Goal: Transaction & Acquisition: Register for event/course

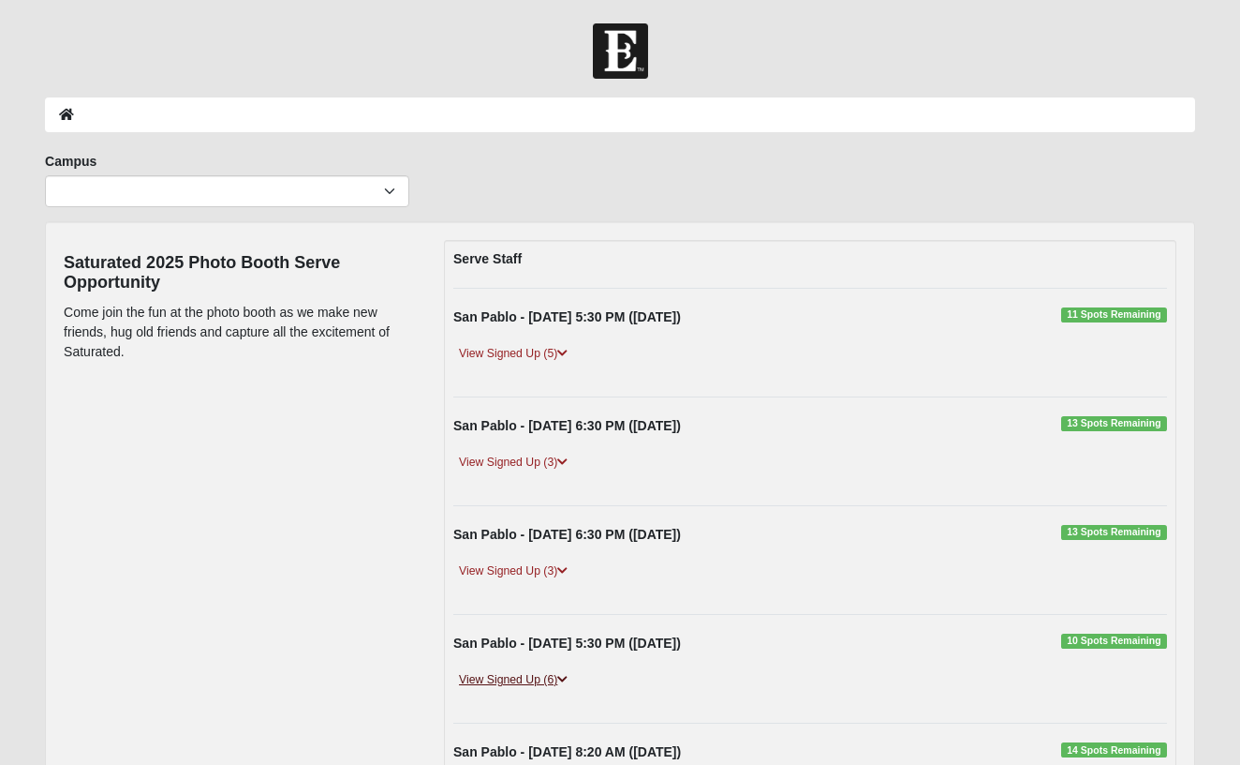
click at [532, 679] on link "View Signed Up (6)" at bounding box center [513, 680] width 120 height 20
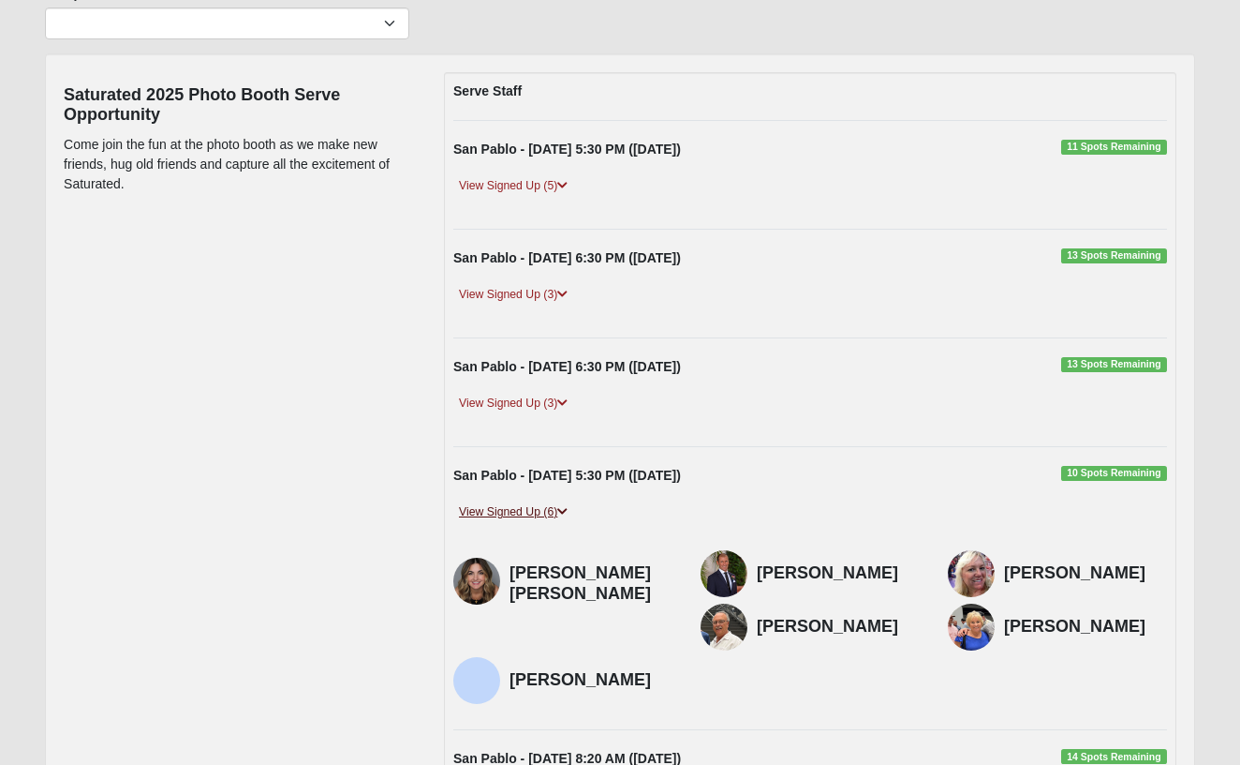
scroll to position [171, 0]
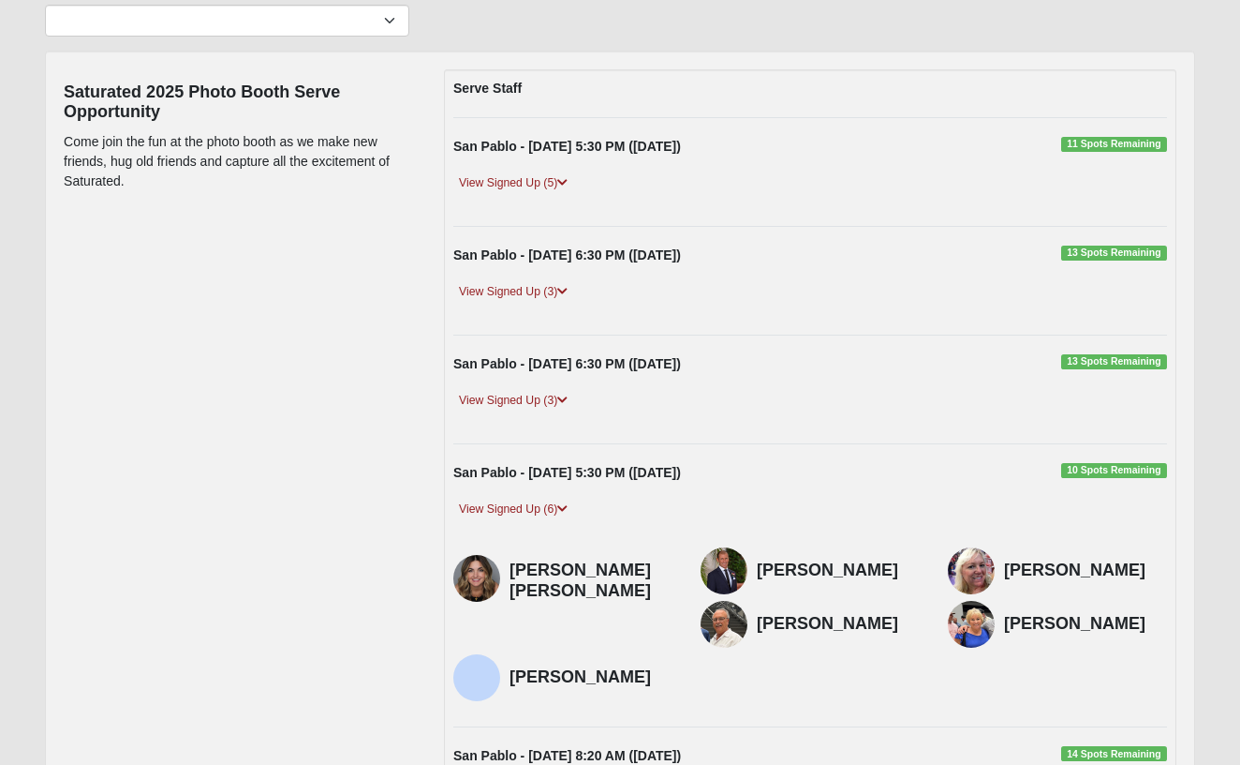
click at [1124, 463] on span "10 Spots Remaining" at bounding box center [1115, 470] width 106 height 15
click at [1110, 475] on div "San Pablo - [DATE] 5:30 PM ([DATE]) 10 Spots Remaining" at bounding box center [810, 477] width 742 height 29
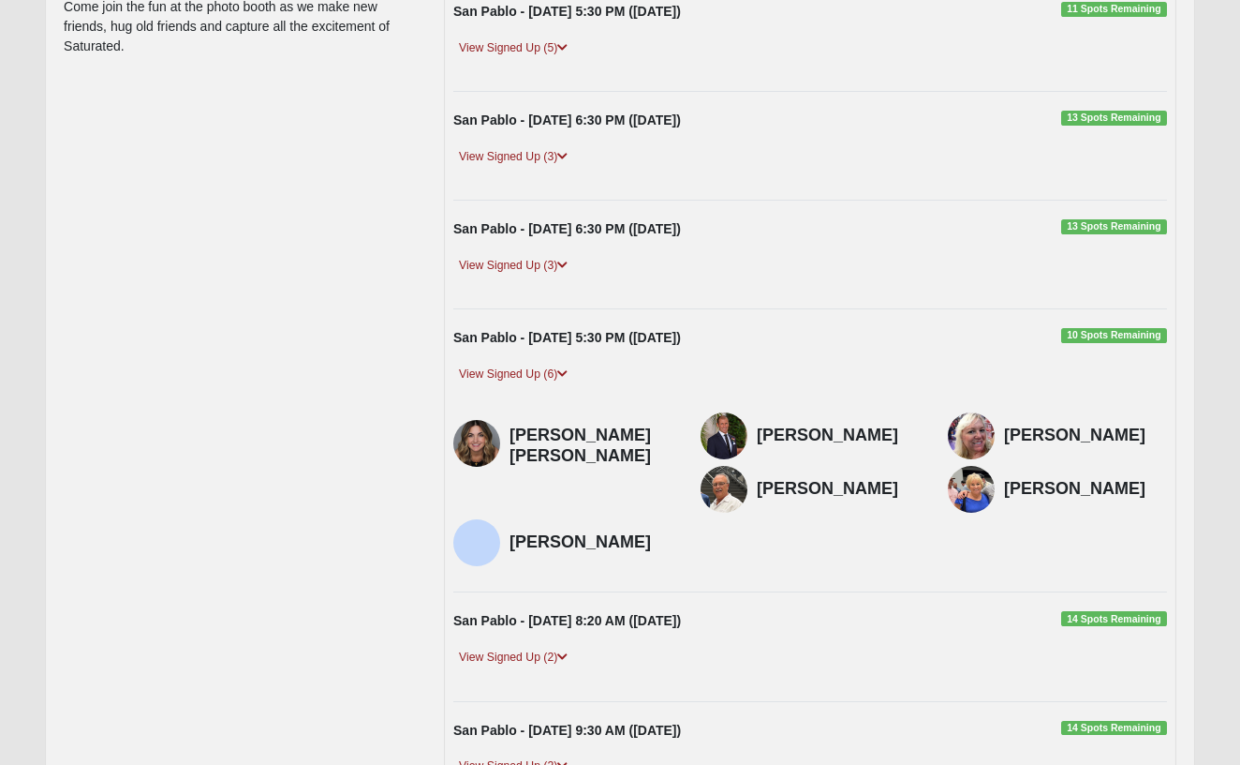
scroll to position [310, 0]
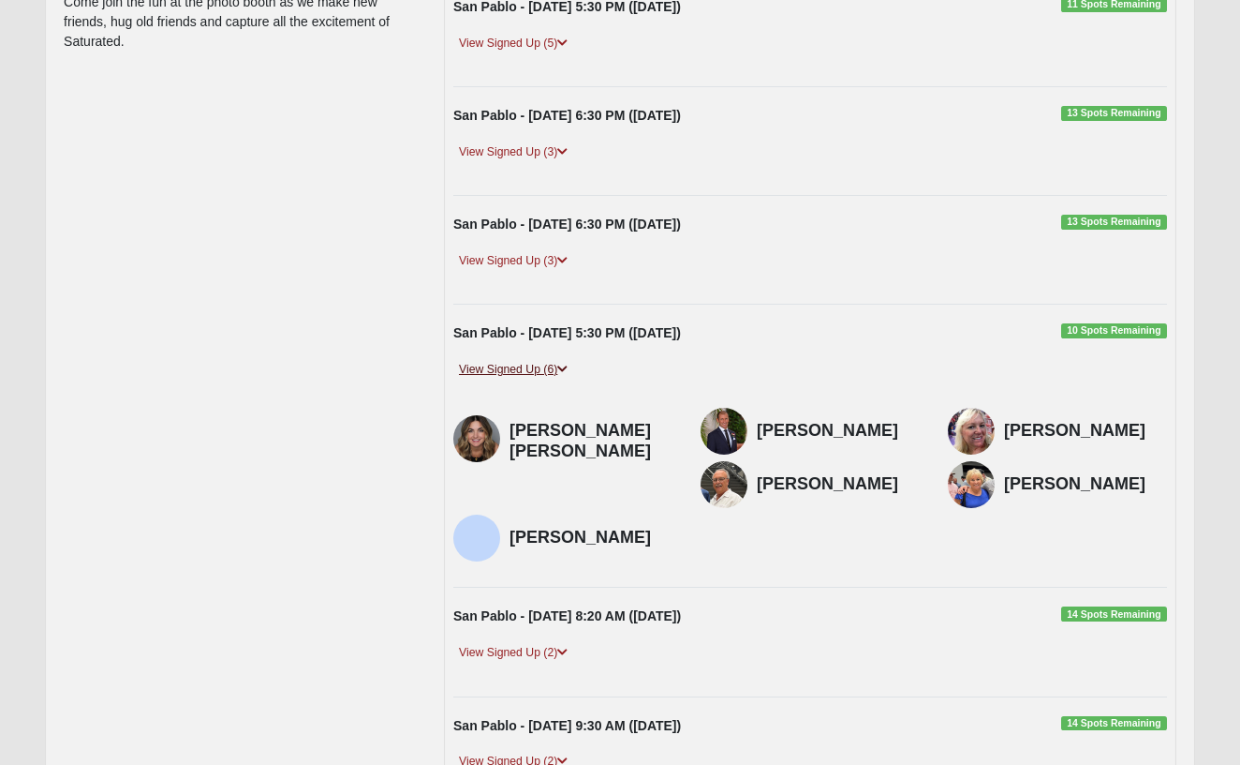
click at [530, 364] on link "View Signed Up (6)" at bounding box center [513, 370] width 120 height 20
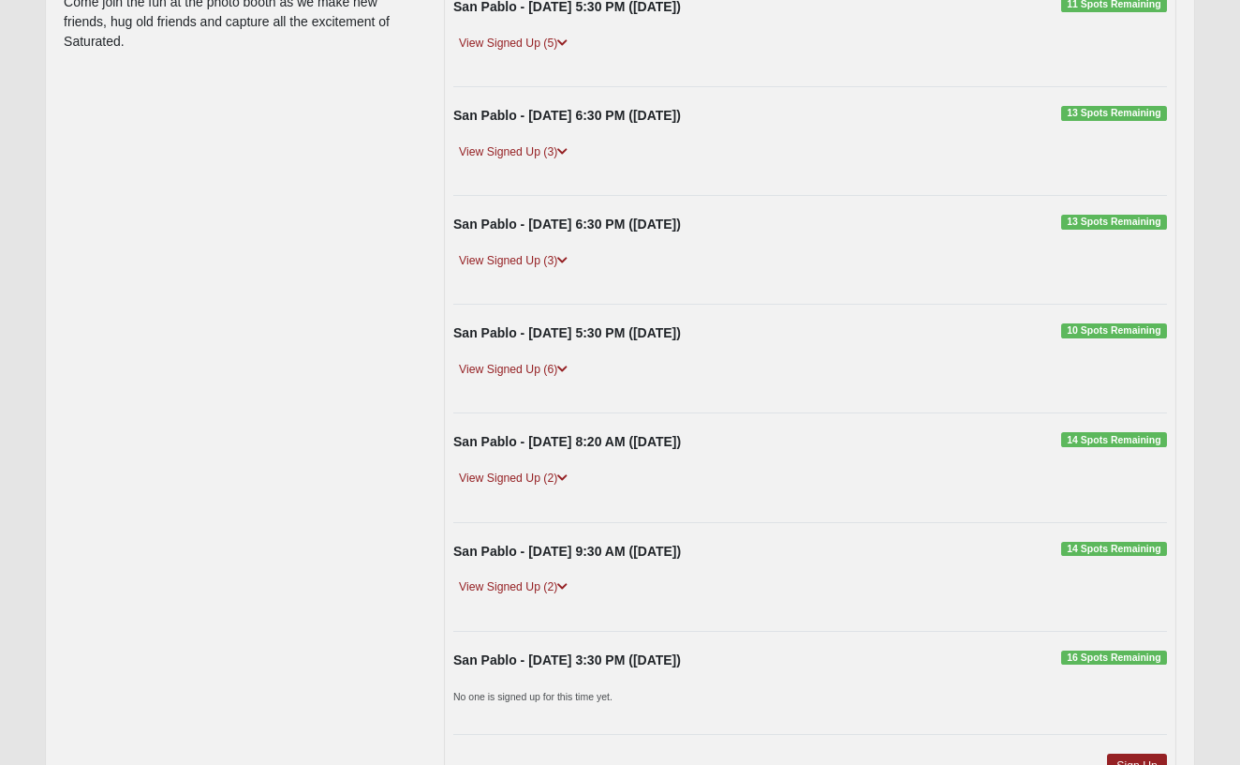
click at [1092, 325] on span "10 Spots Remaining" at bounding box center [1115, 330] width 106 height 15
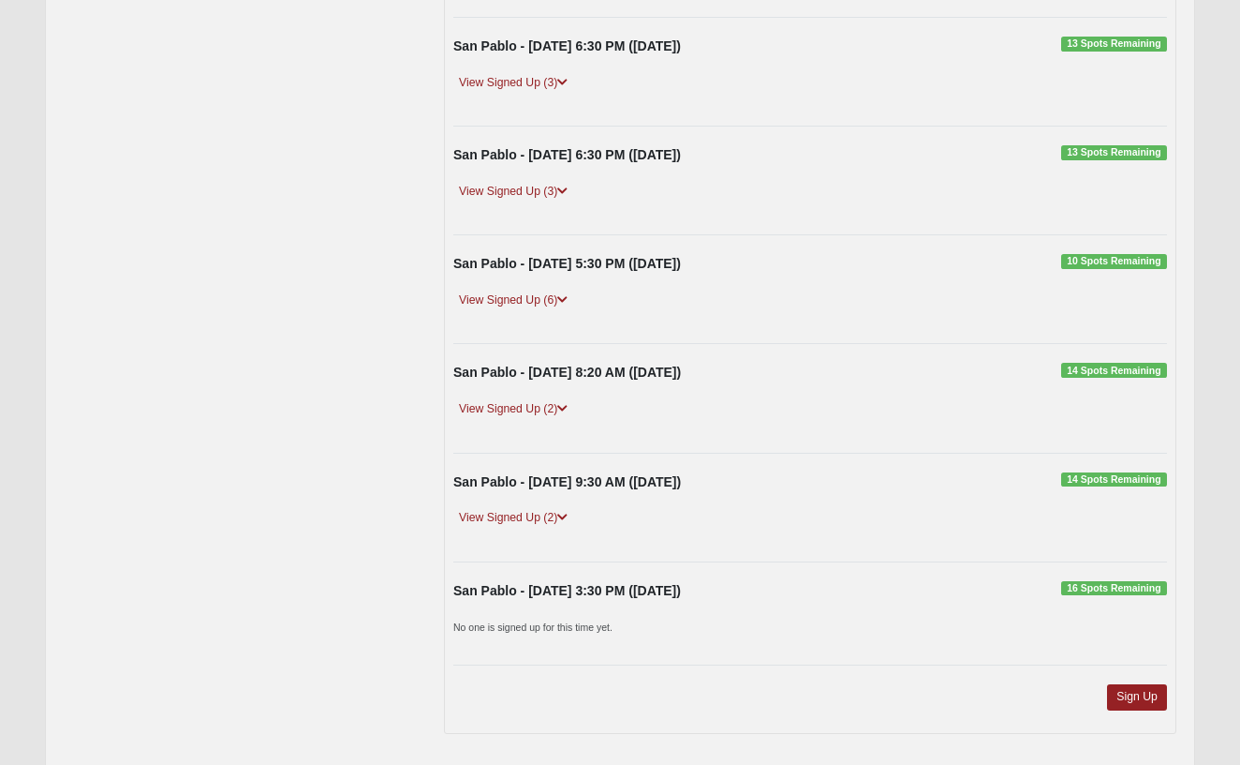
scroll to position [379, 0]
click at [1140, 689] on link "Sign Up" at bounding box center [1137, 696] width 60 height 25
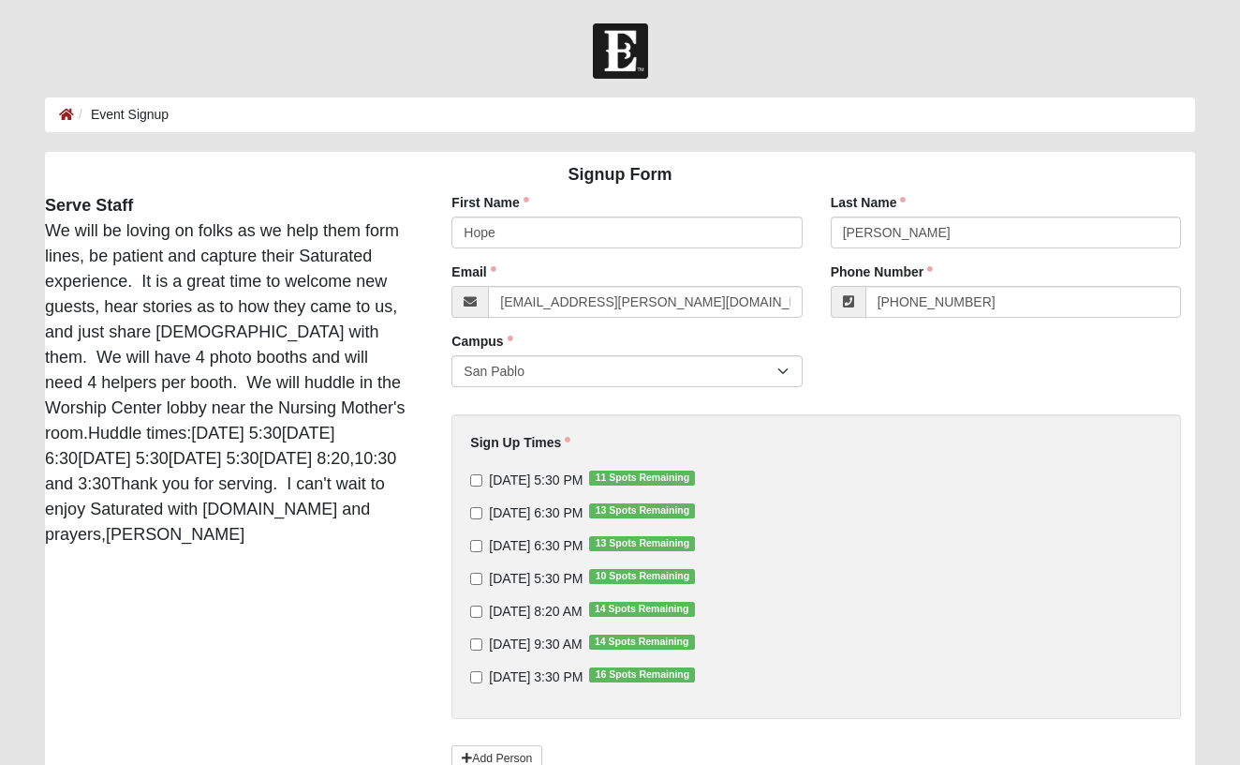
click at [477, 578] on input "[DATE] 5:30 PM 10 Spots Remaining" at bounding box center [476, 578] width 12 height 12
checkbox input "true"
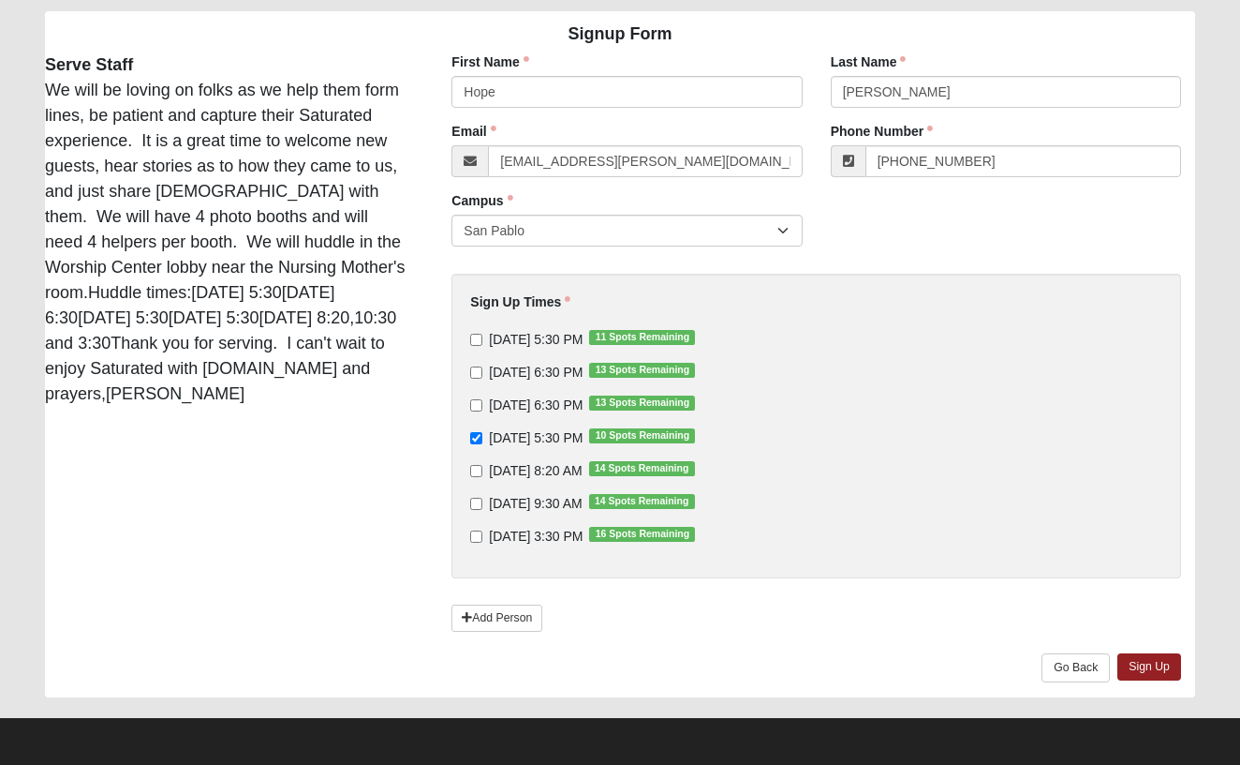
scroll to position [140, 0]
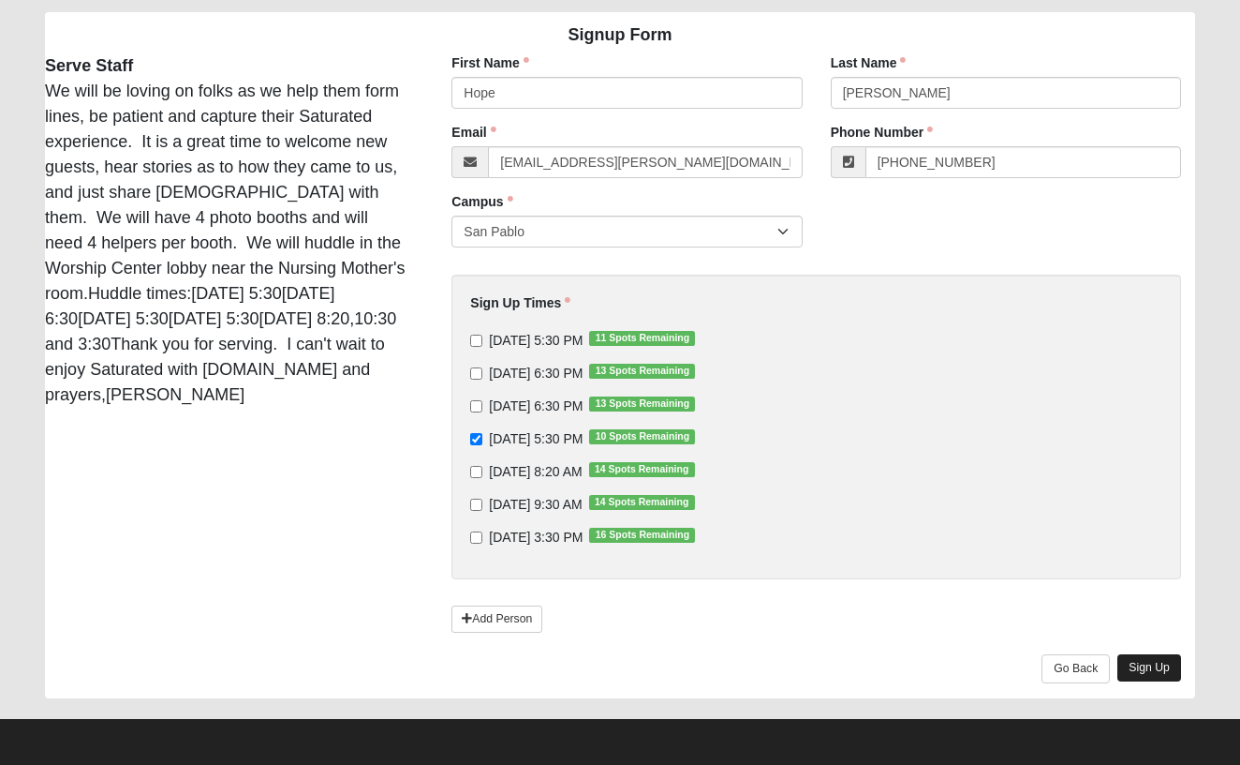
click at [1143, 657] on link "Sign Up" at bounding box center [1150, 667] width 64 height 27
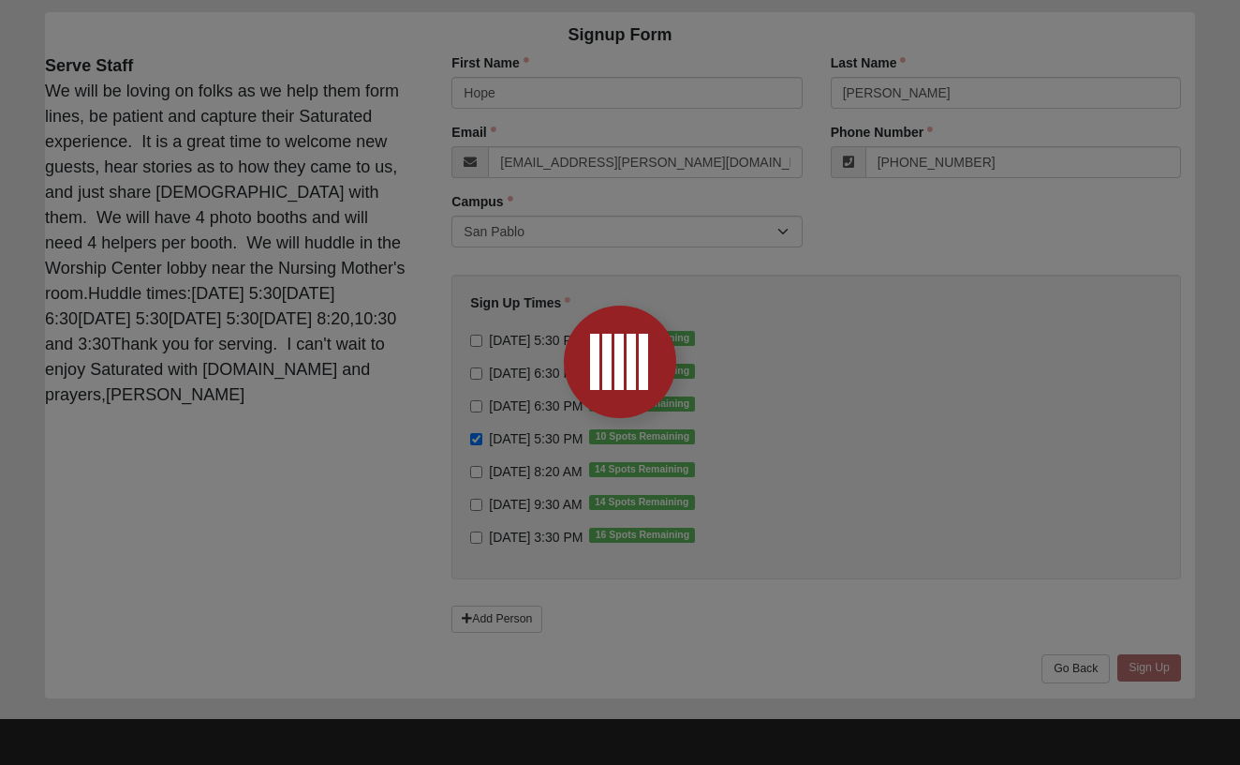
scroll to position [86, 0]
